Goal: Use online tool/utility: Utilize a website feature to perform a specific function

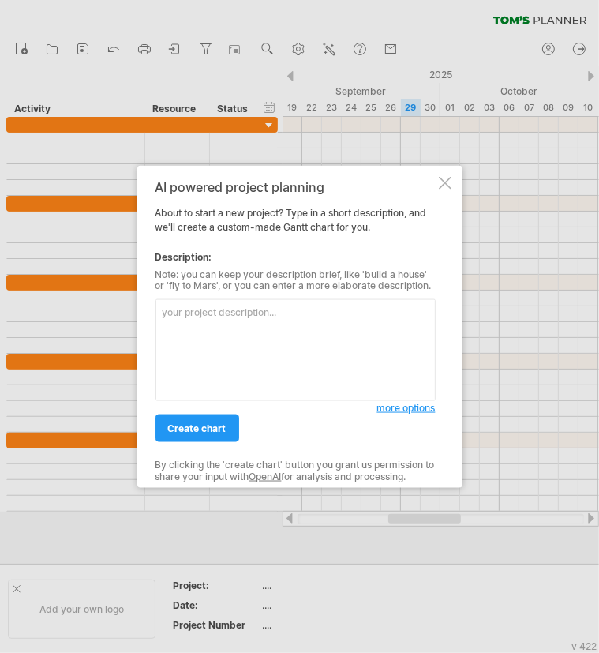
paste textarea "Project Management Software Tools In-Class Exercise with Gantter 1. Enter the T…"
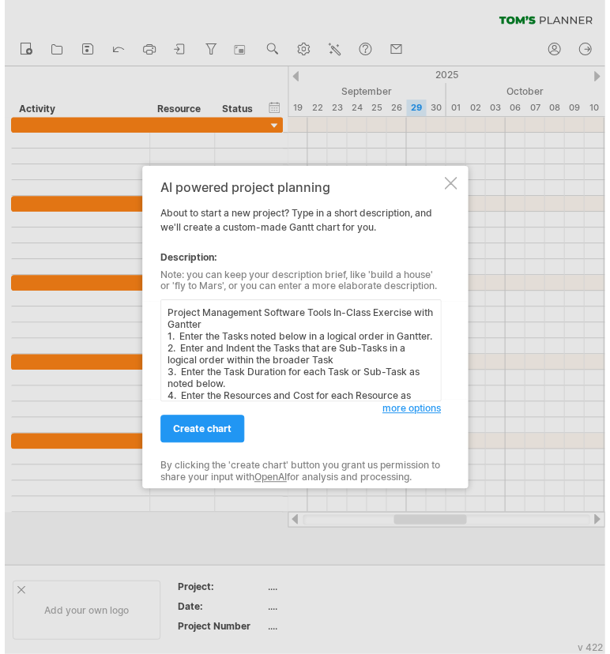
scroll to position [133, 0]
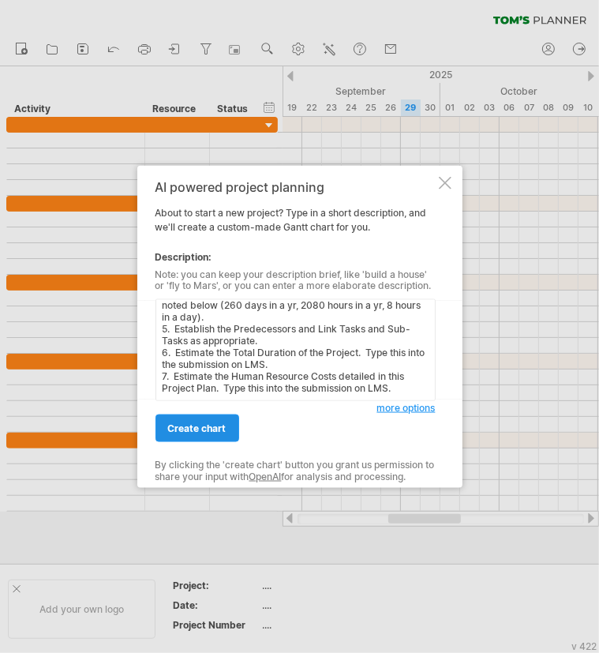
type textarea "Project Management Software Tools In-Class Exercise with Gantter 1. Enter the T…"
click at [202, 429] on span "create chart" at bounding box center [197, 428] width 58 height 12
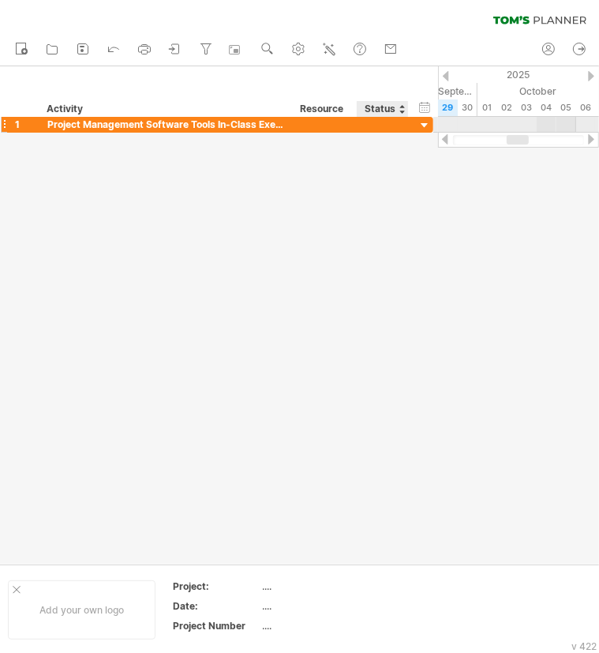
click at [385, 125] on div at bounding box center [383, 124] width 35 height 15
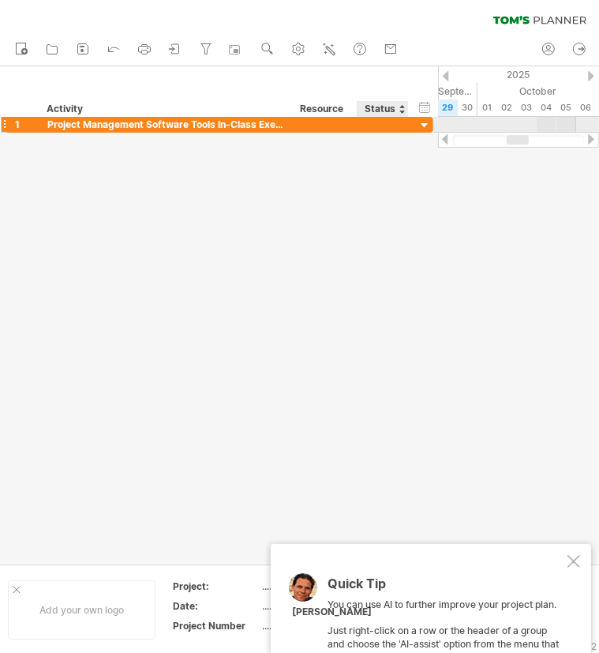
click at [428, 126] on div at bounding box center [425, 125] width 15 height 15
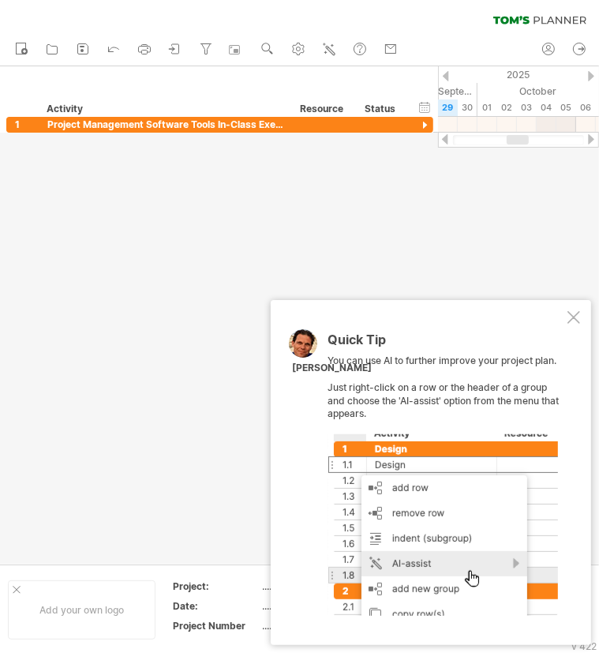
click at [574, 314] on div at bounding box center [574, 317] width 13 height 13
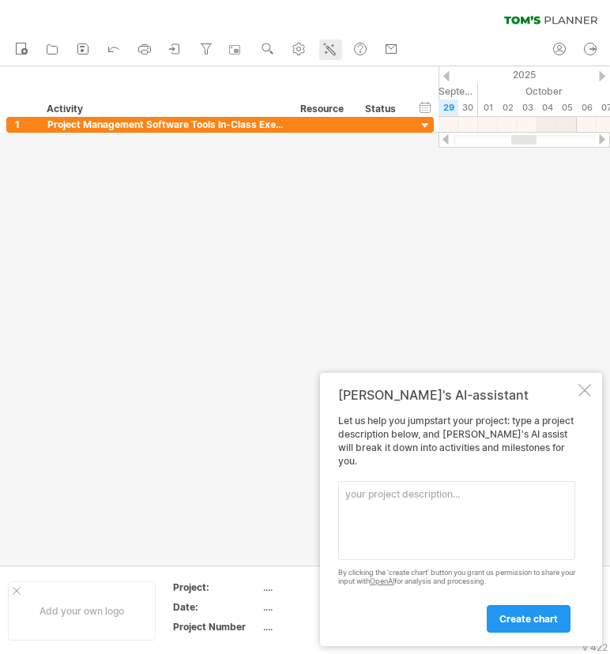
click at [337, 47] on icon at bounding box center [329, 49] width 16 height 16
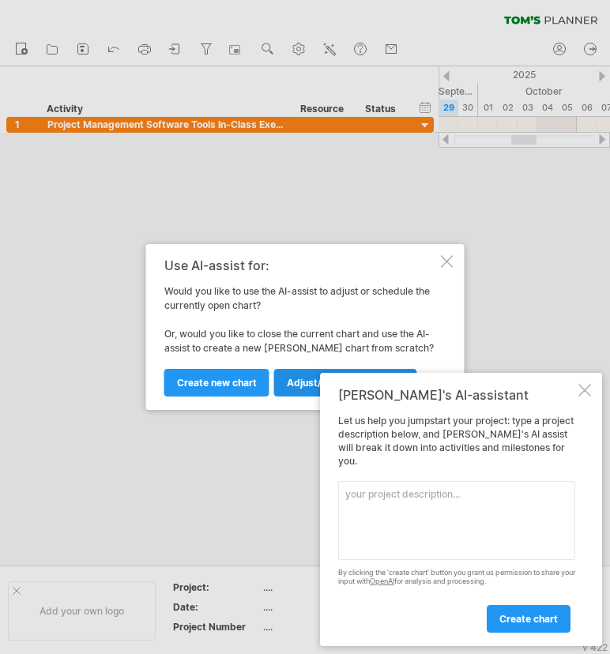
click at [287, 375] on link "Adjust/plan current chart" at bounding box center [345, 383] width 143 height 28
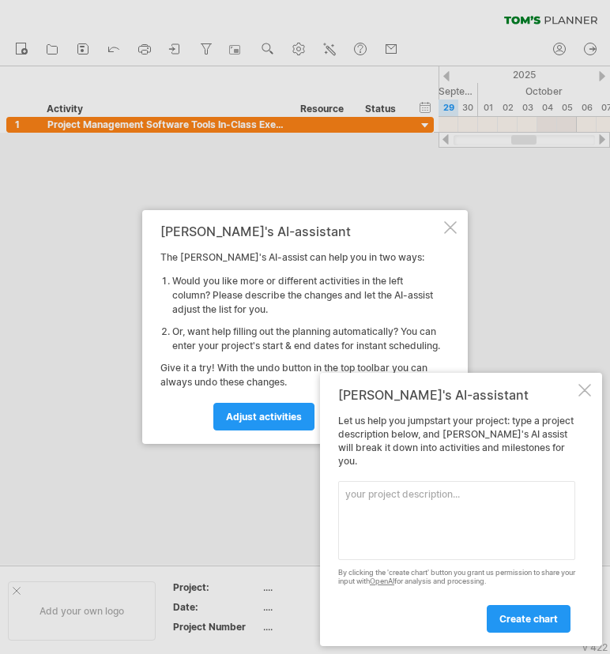
click at [584, 396] on div at bounding box center [584, 390] width 13 height 13
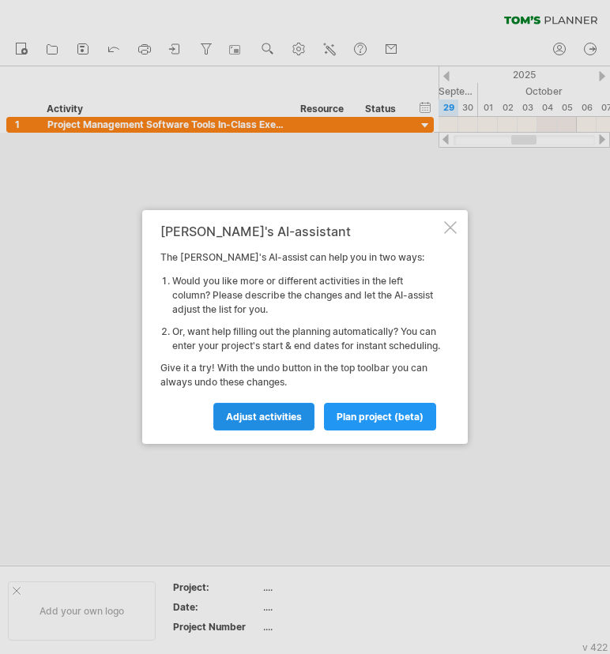
click at [262, 422] on span "Adjust activities" at bounding box center [264, 417] width 76 height 12
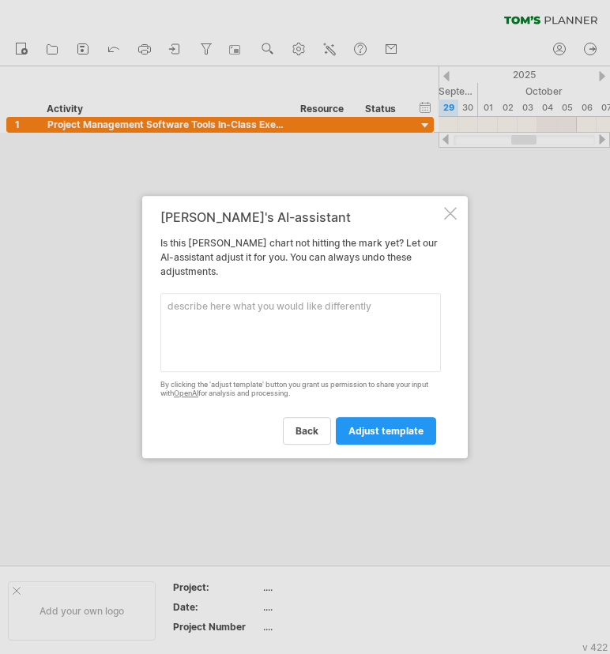
click at [292, 347] on textarea at bounding box center [300, 332] width 280 height 79
paste textarea "Tasks and Sub-Tasks Duration Resources Predecessors Analysis - Technology 3 day…"
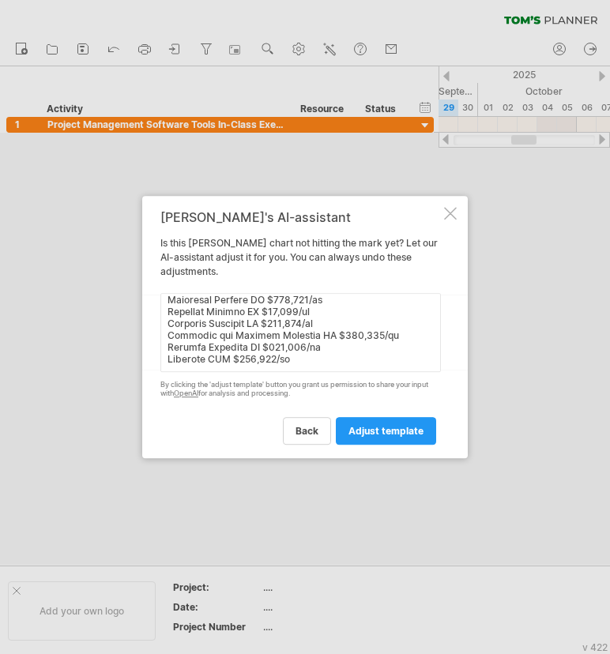
scroll to position [666, 0]
type textarea "Tasks and Sub-Tasks Duration Resources Predecessors Analysis - Technology 3 day…"
click at [379, 429] on span "adjust template" at bounding box center [385, 431] width 75 height 12
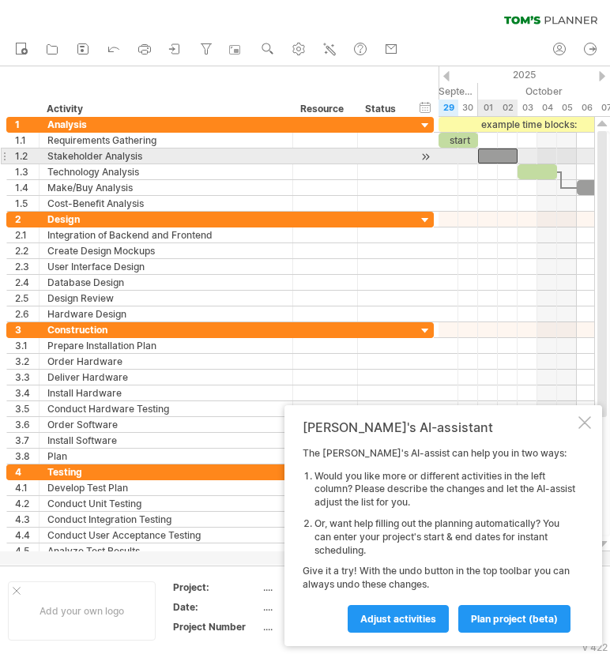
click at [503, 153] on div at bounding box center [497, 155] width 39 height 15
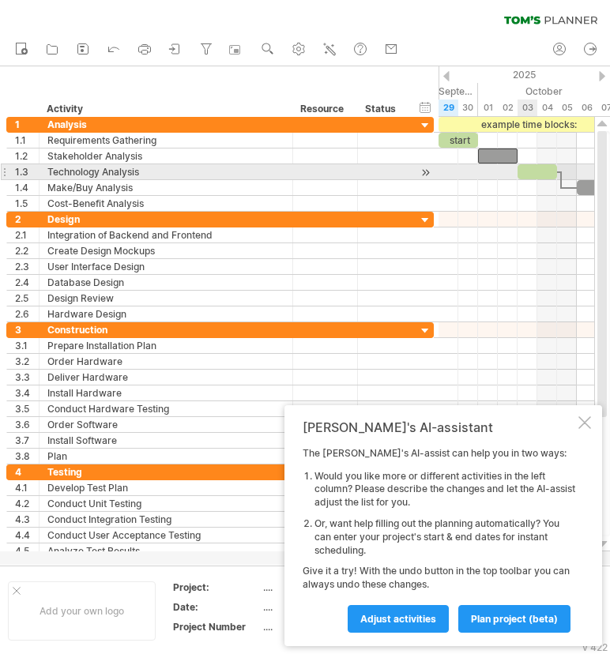
click at [527, 169] on div at bounding box center [536, 171] width 39 height 15
